Goal: Task Accomplishment & Management: Complete application form

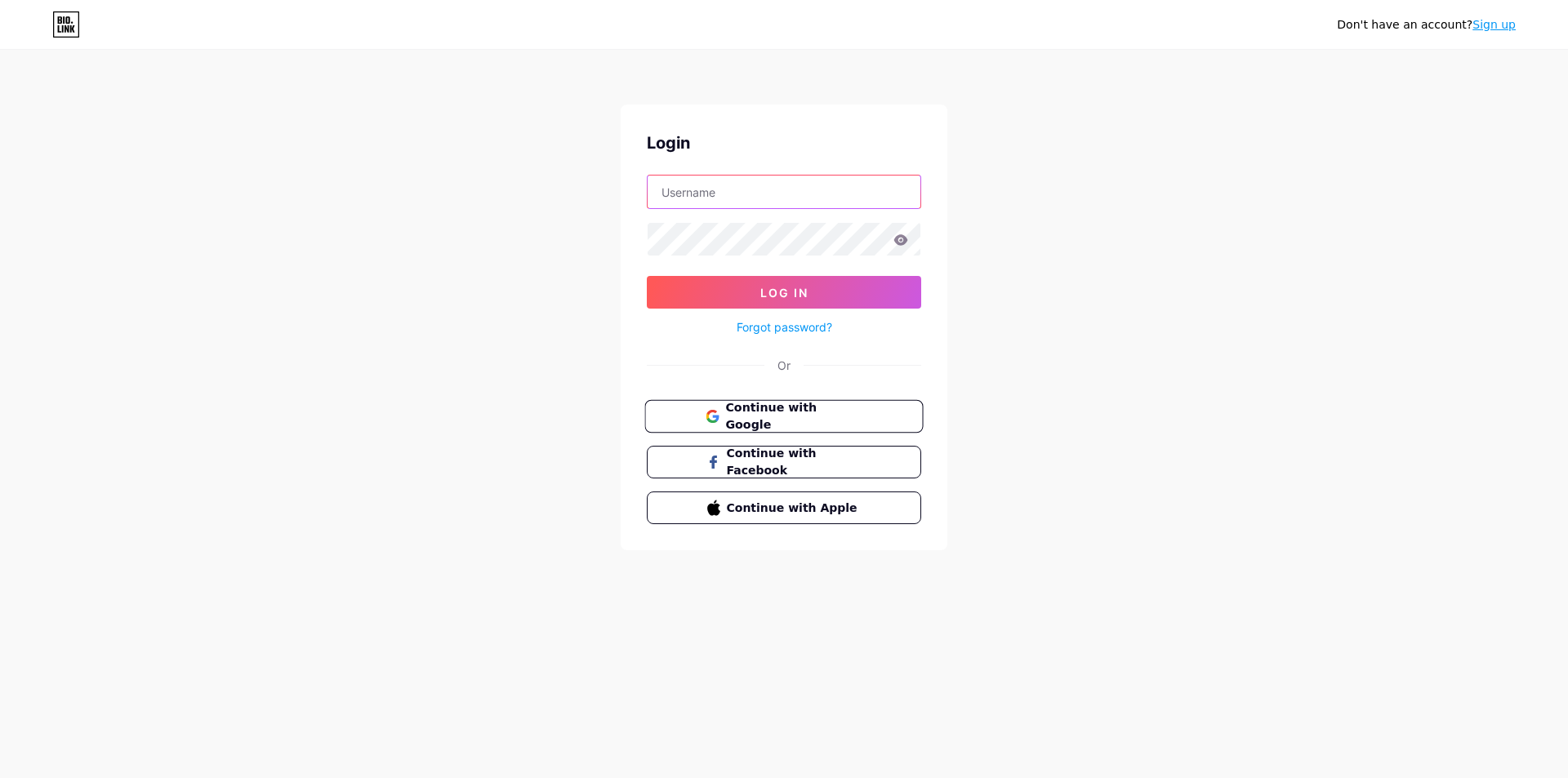
type input "[EMAIL_ADDRESS][DOMAIN_NAME]"
click at [746, 413] on span "Continue with Google" at bounding box center [794, 417] width 137 height 35
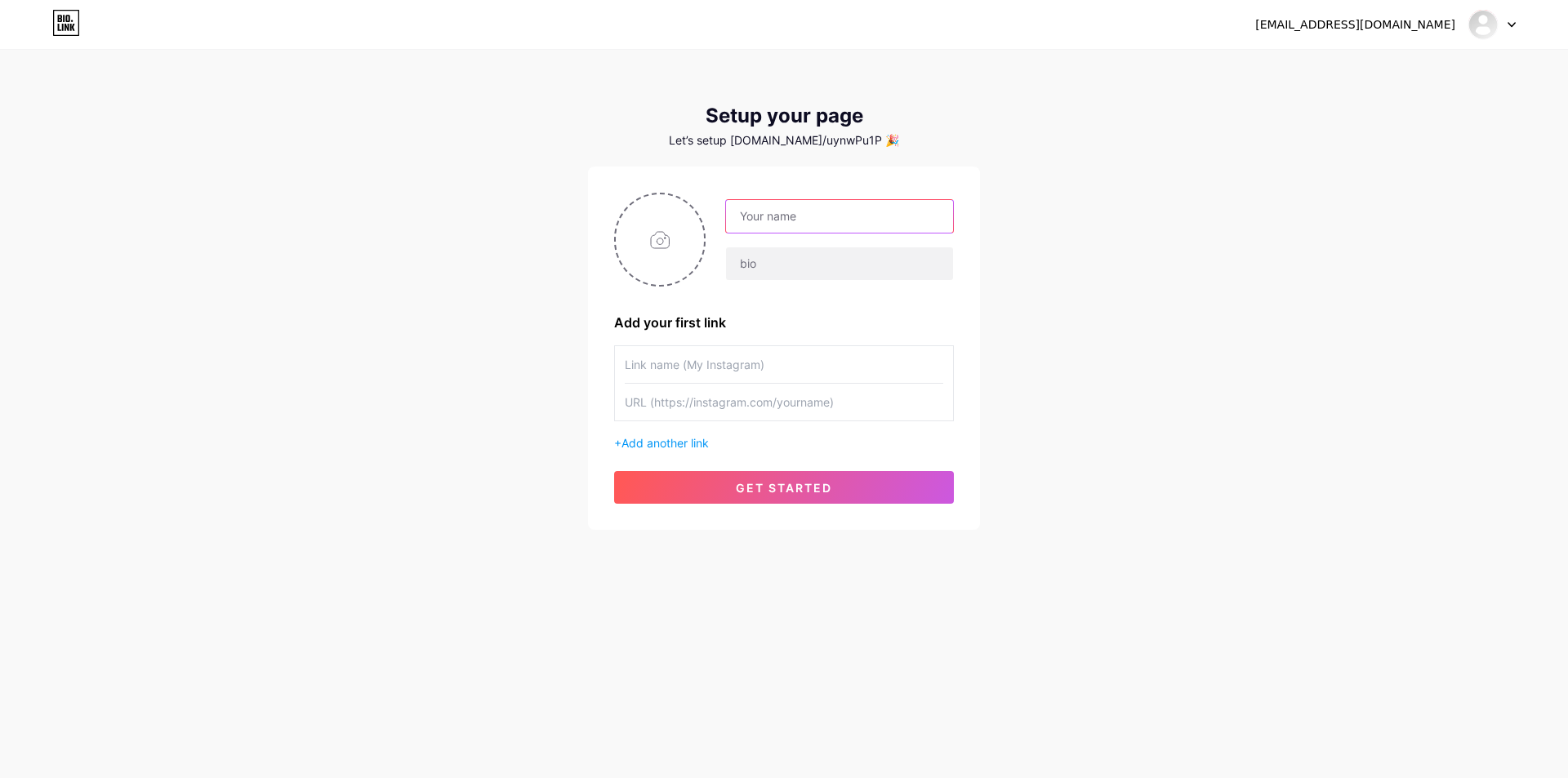
click at [789, 215] on input "text" at bounding box center [840, 216] width 227 height 33
type input "techview"
type input "5"
type input "techview"
click at [751, 469] on div "techview techview Add your first link + Add another link get started" at bounding box center [784, 348] width 340 height 311
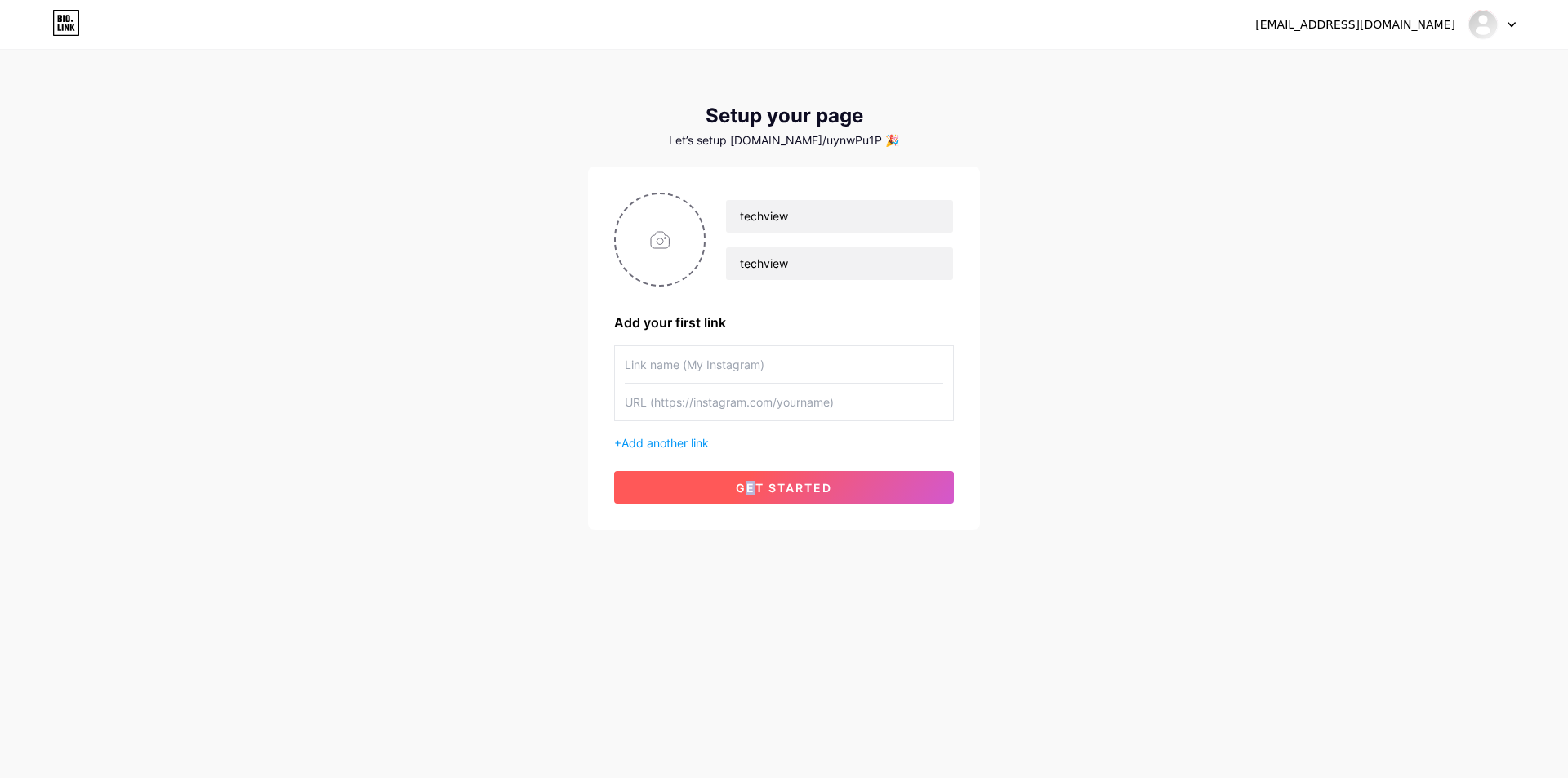
click at [751, 493] on span "get started" at bounding box center [784, 488] width 96 height 14
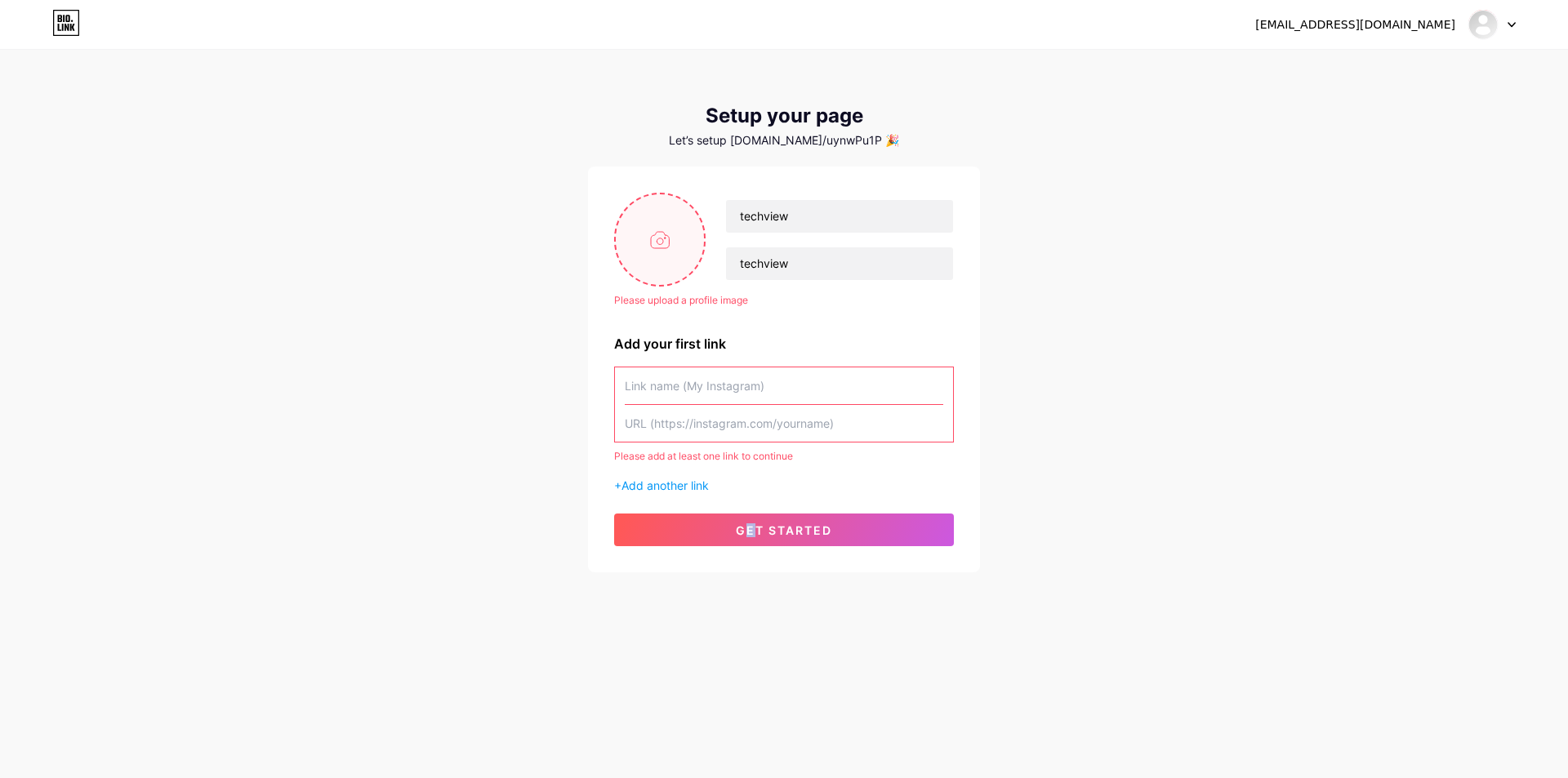
click at [675, 239] on input "file" at bounding box center [660, 239] width 88 height 91
type input "C:\fakepath\icon-techview.jpg"
click at [759, 373] on input "text" at bounding box center [784, 386] width 318 height 37
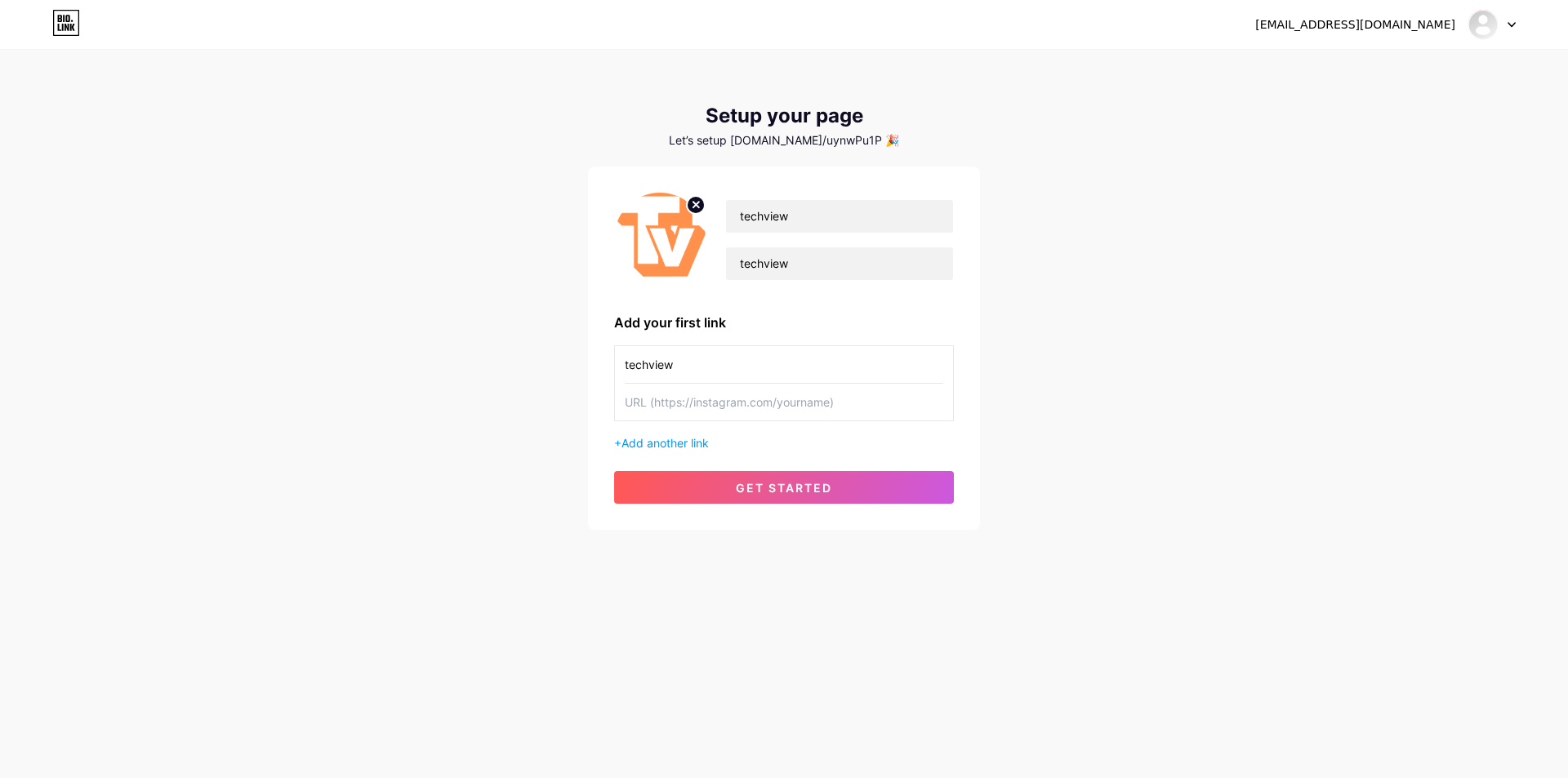
type input "techview"
click at [742, 410] on input "text" at bounding box center [784, 402] width 318 height 37
click at [686, 404] on input "text" at bounding box center [784, 402] width 318 height 37
paste input "[URL][DOMAIN_NAME]"
type input "[URL][DOMAIN_NAME]"
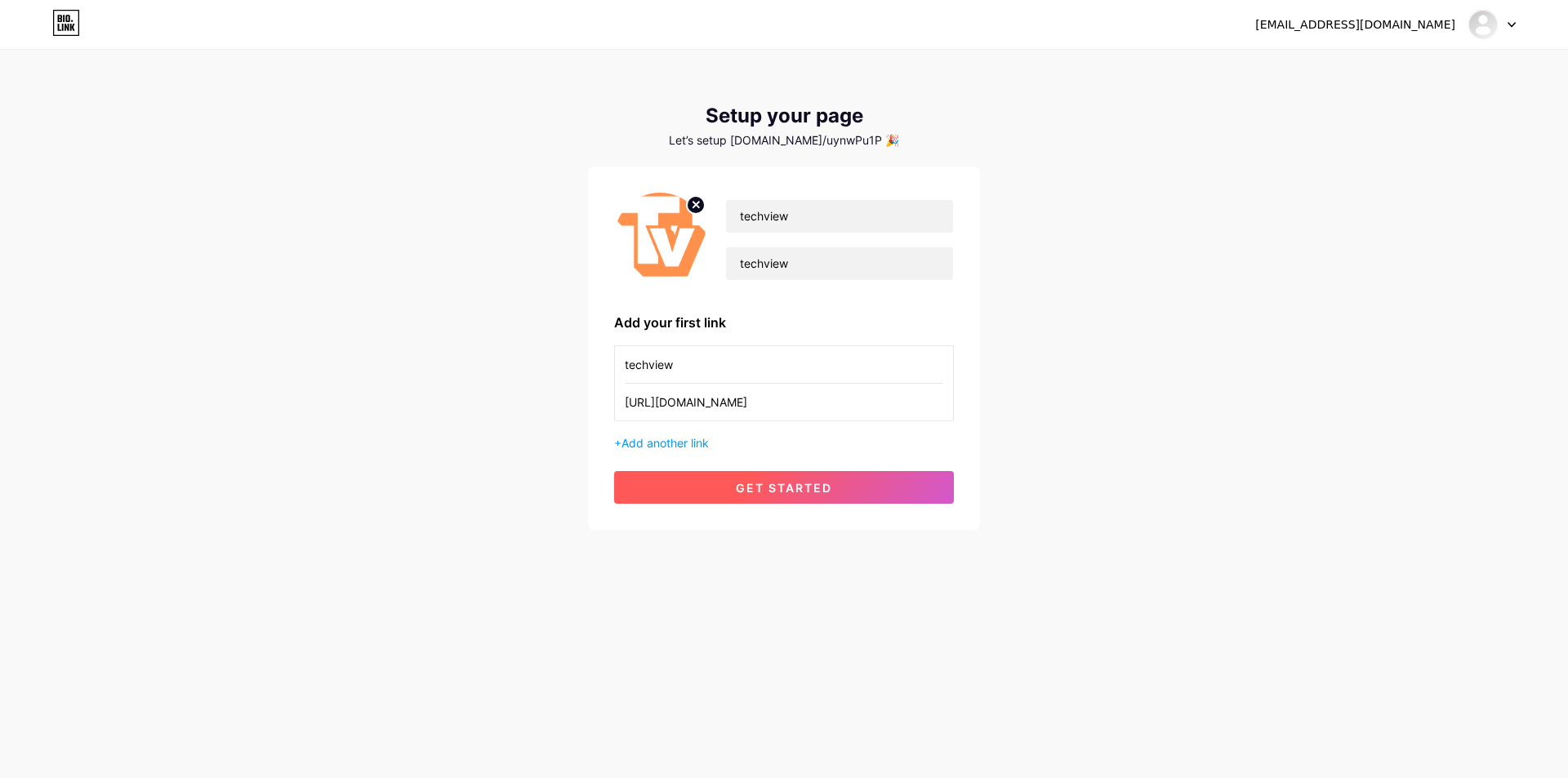
click at [704, 494] on button "get started" at bounding box center [784, 488] width 340 height 33
click at [671, 439] on span "Add another link" at bounding box center [665, 443] width 87 height 14
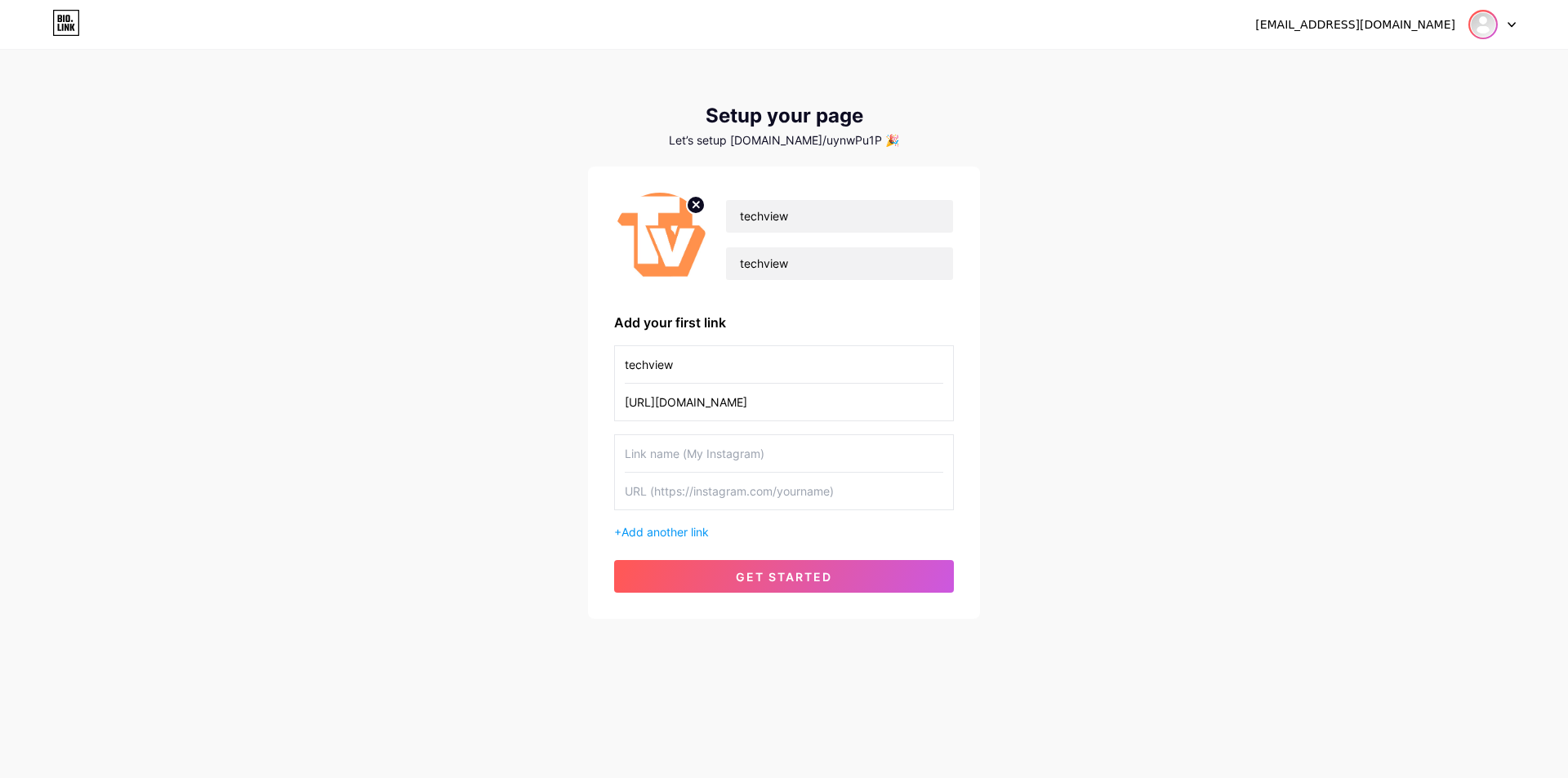
click at [1484, 21] on img at bounding box center [1483, 24] width 26 height 26
click at [1382, 69] on link "Dashboard" at bounding box center [1414, 67] width 202 height 44
